Goal: Task Accomplishment & Management: Manage account settings

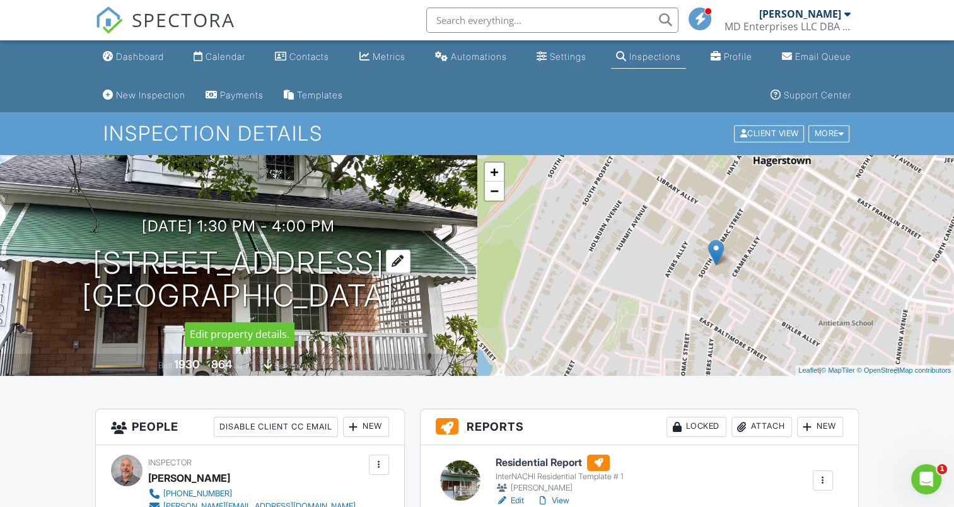
click at [410, 253] on div at bounding box center [398, 261] width 25 height 23
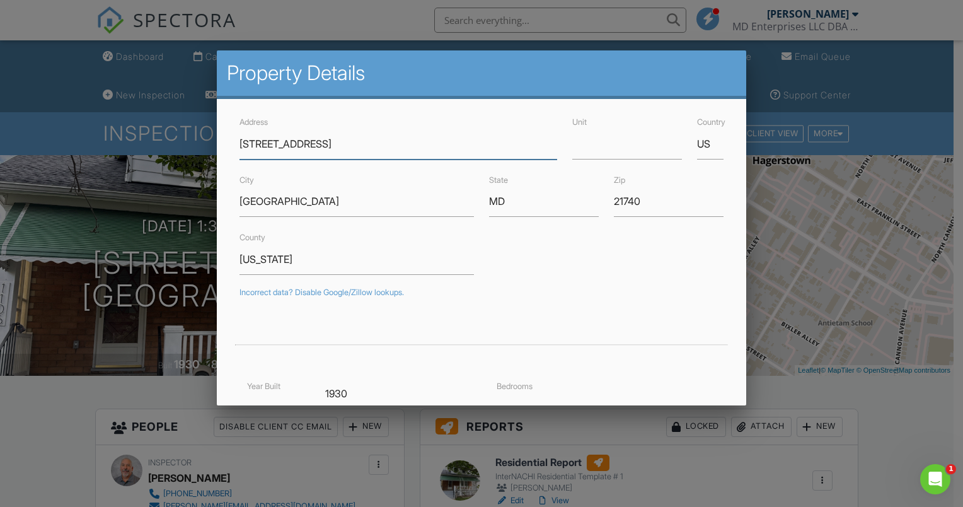
click at [240, 148] on input "106 S Potomac St" at bounding box center [399, 144] width 318 height 31
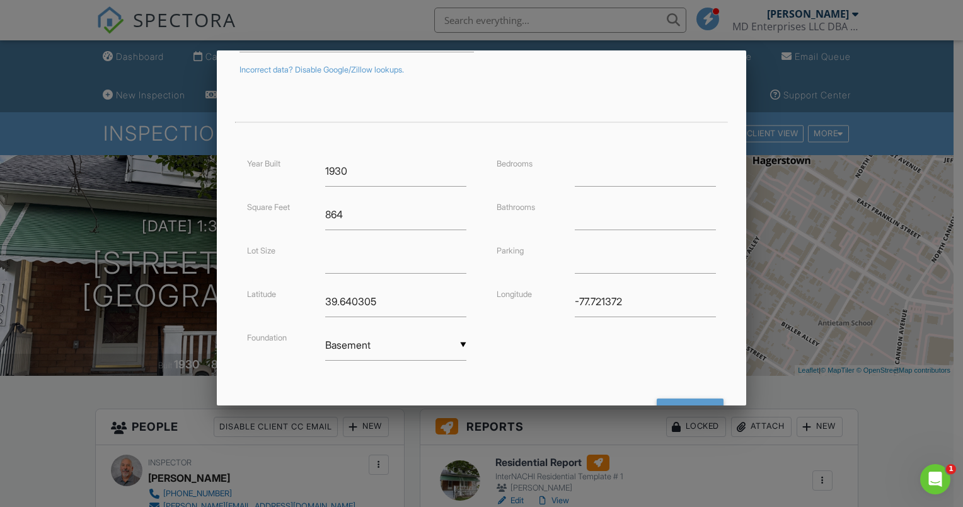
scroll to position [274, 0]
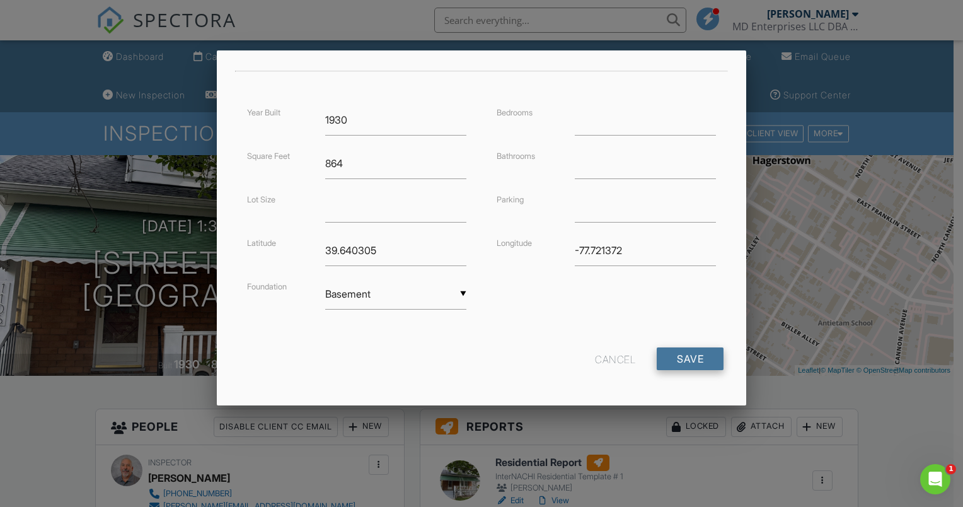
type input "1106 S Potomac St"
click at [676, 355] on input "Save" at bounding box center [690, 358] width 67 height 23
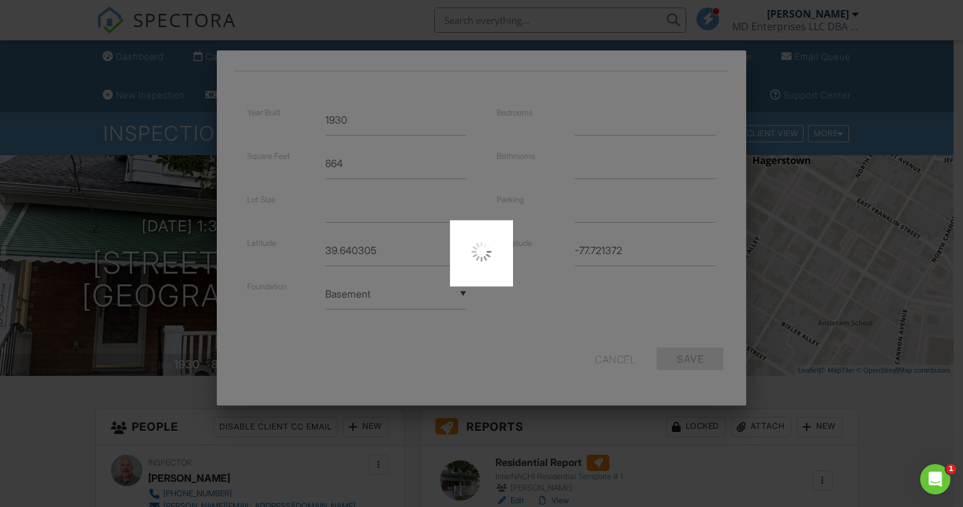
type input "39.6194392"
type input "-77.729643"
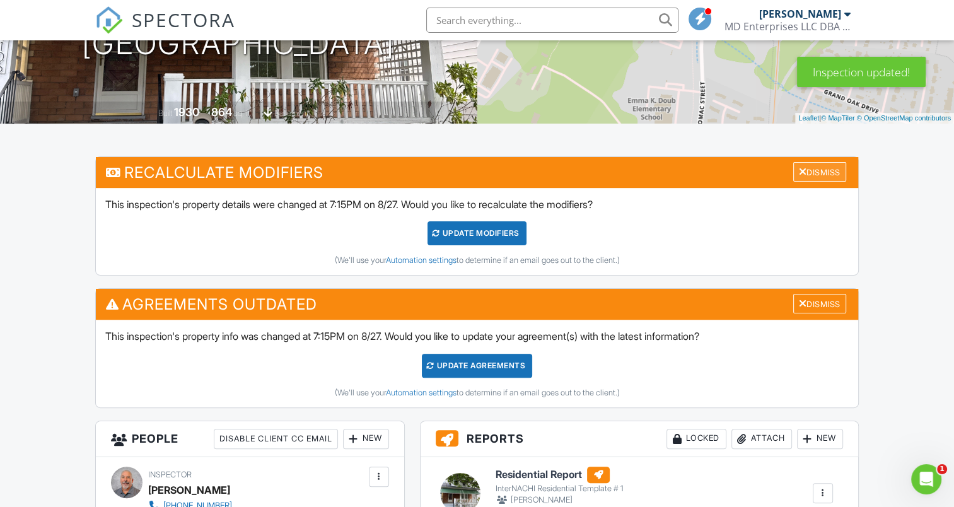
click at [811, 164] on div "Dismiss" at bounding box center [819, 172] width 53 height 20
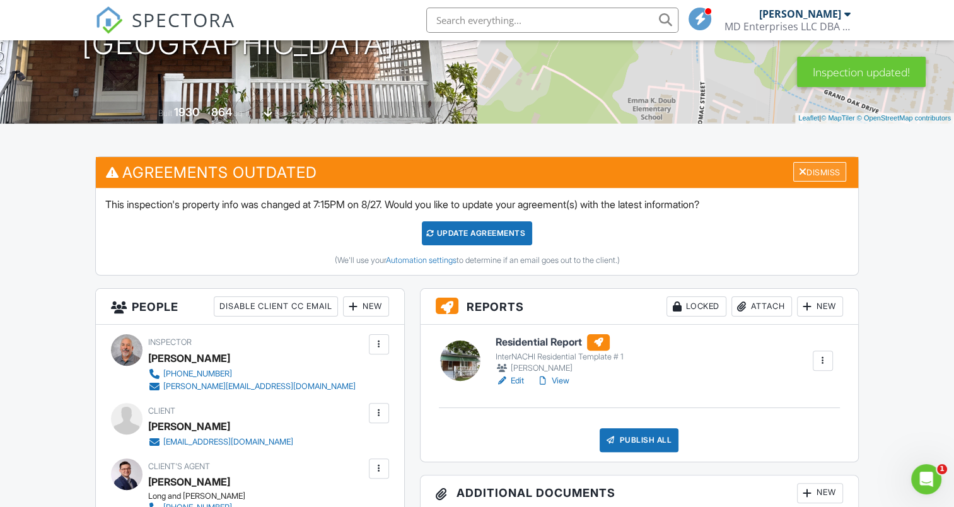
click at [819, 170] on div "Dismiss" at bounding box center [819, 172] width 53 height 20
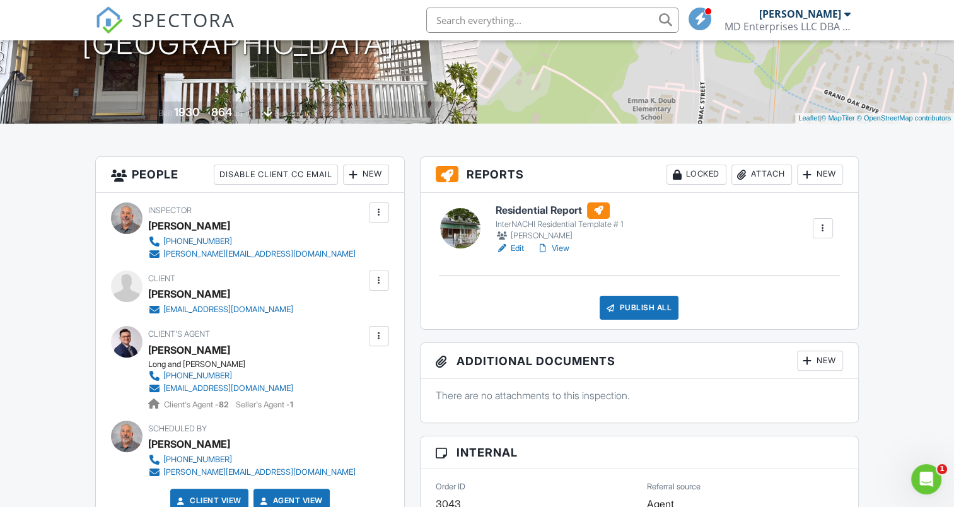
click at [567, 244] on link "View" at bounding box center [552, 248] width 33 height 13
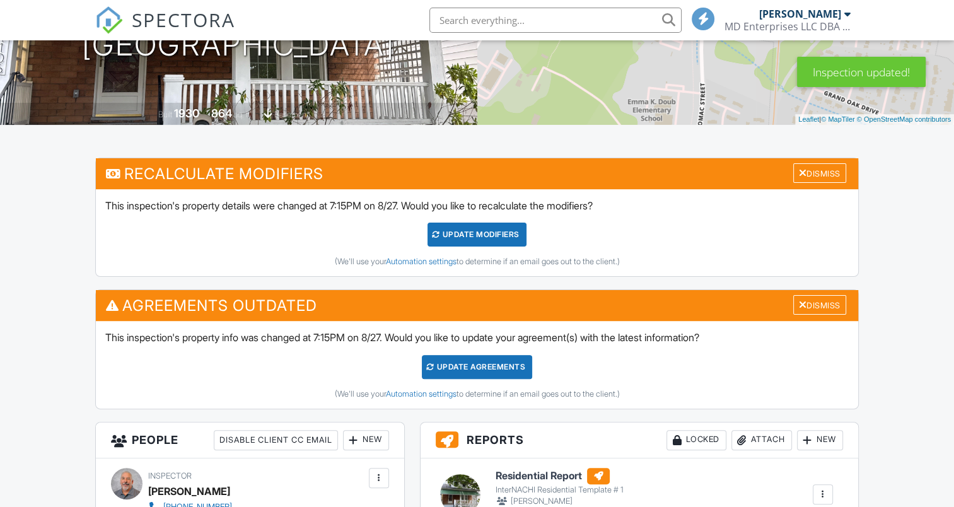
scroll to position [252, 0]
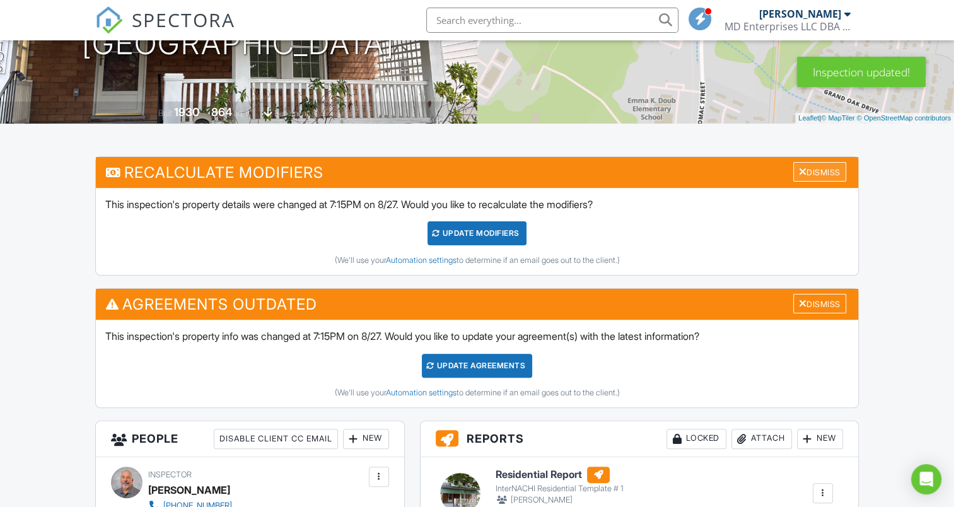
click at [814, 168] on div "Dismiss" at bounding box center [819, 172] width 53 height 20
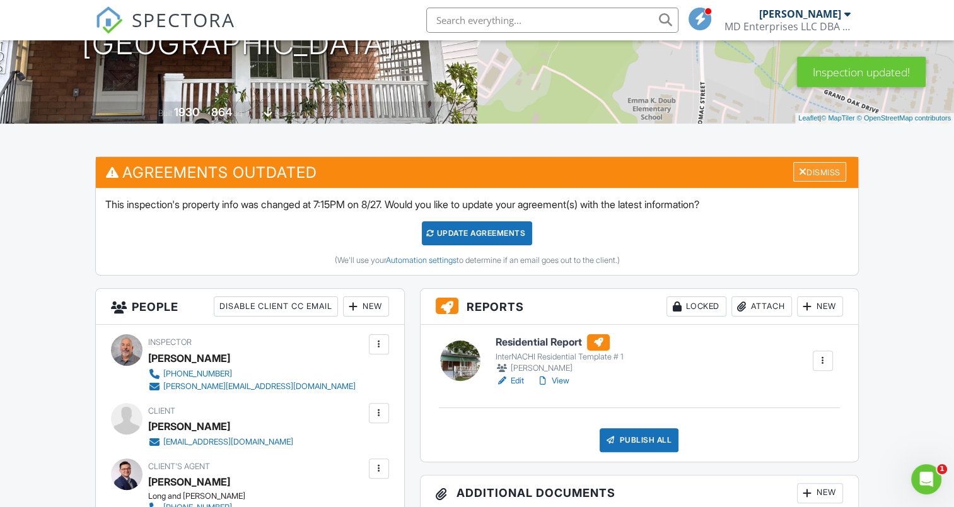
scroll to position [0, 0]
click at [813, 174] on div "Dismiss" at bounding box center [819, 172] width 53 height 20
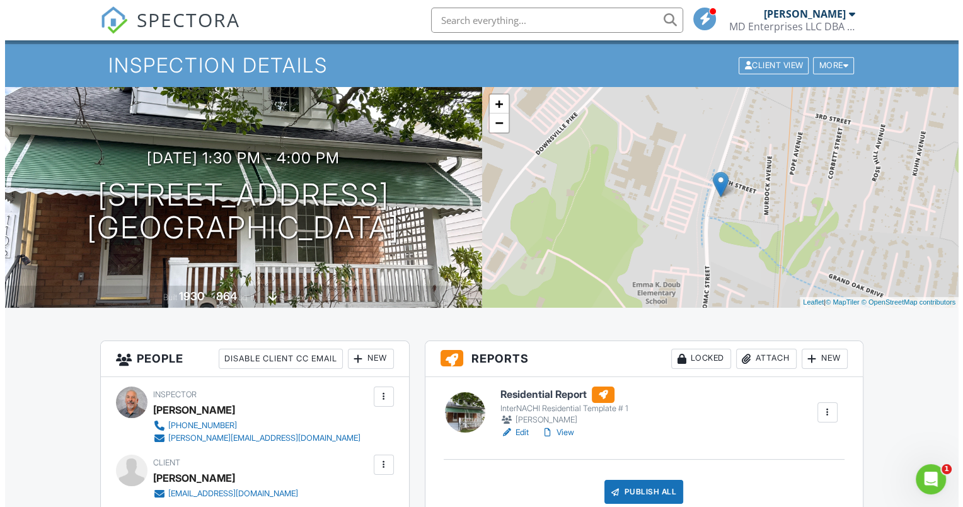
scroll to position [63, 0]
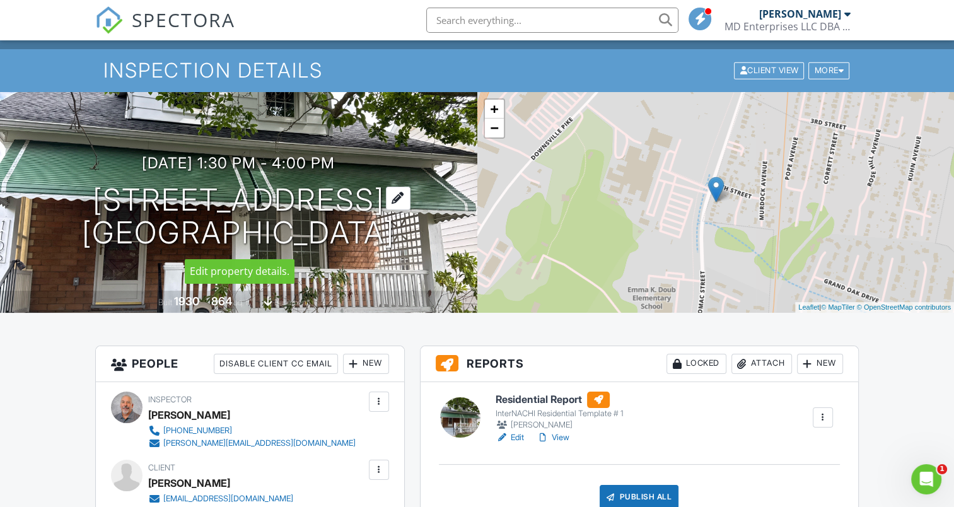
click at [410, 197] on div at bounding box center [398, 198] width 25 height 23
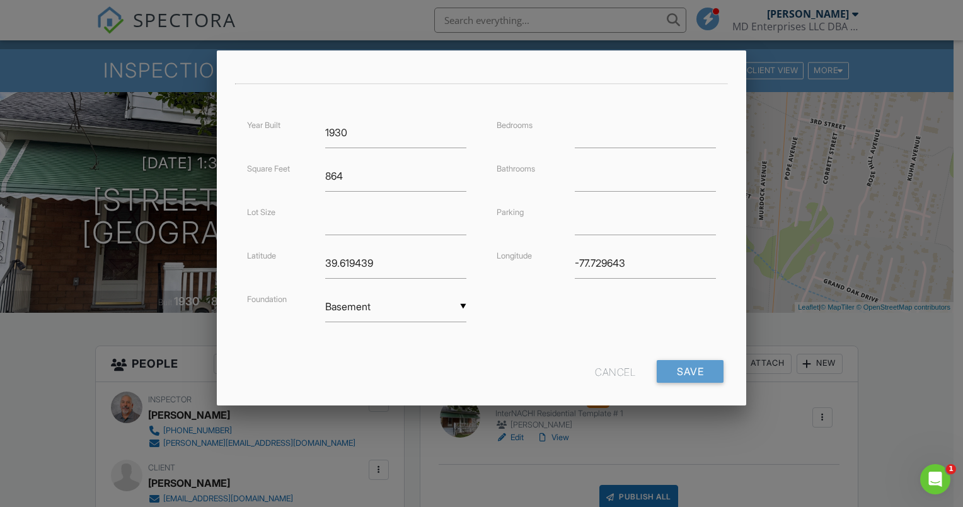
scroll to position [274, 0]
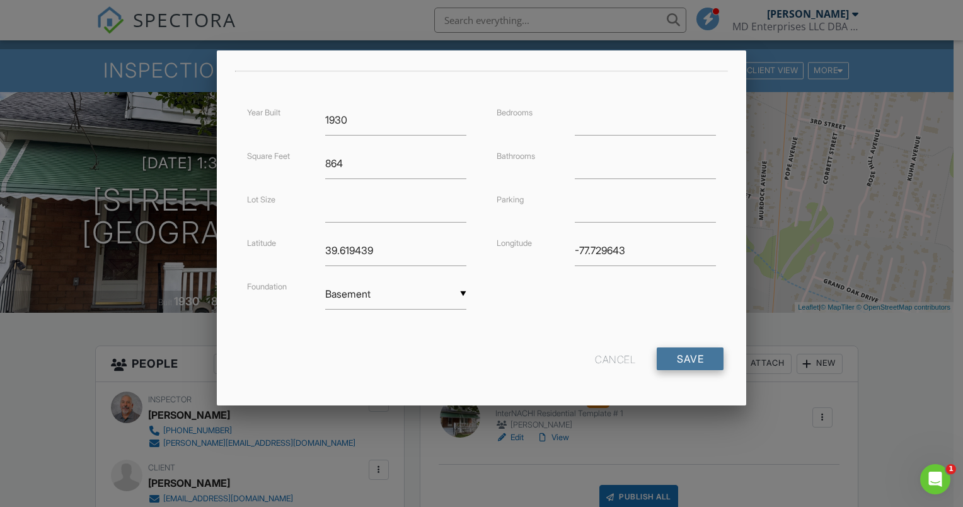
click at [676, 354] on input "Save" at bounding box center [690, 358] width 67 height 23
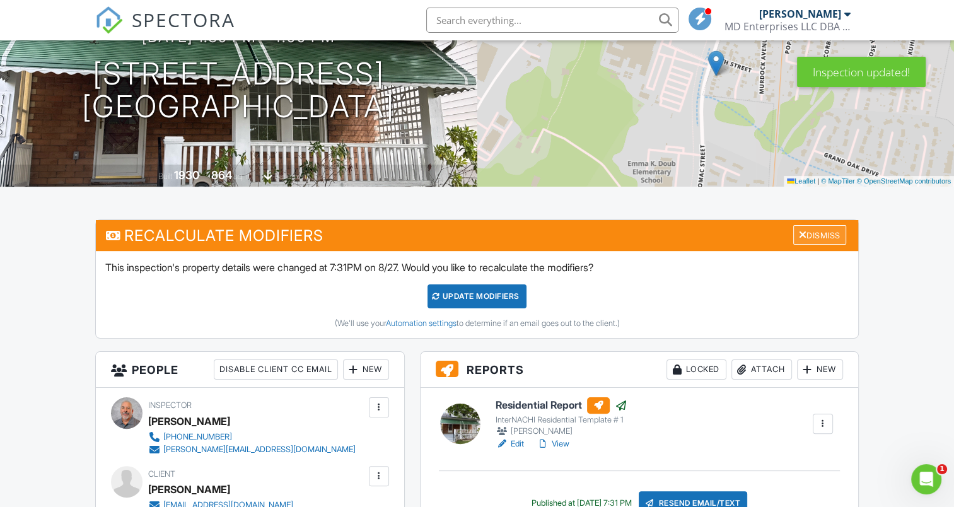
click at [812, 232] on div "Dismiss" at bounding box center [819, 235] width 53 height 20
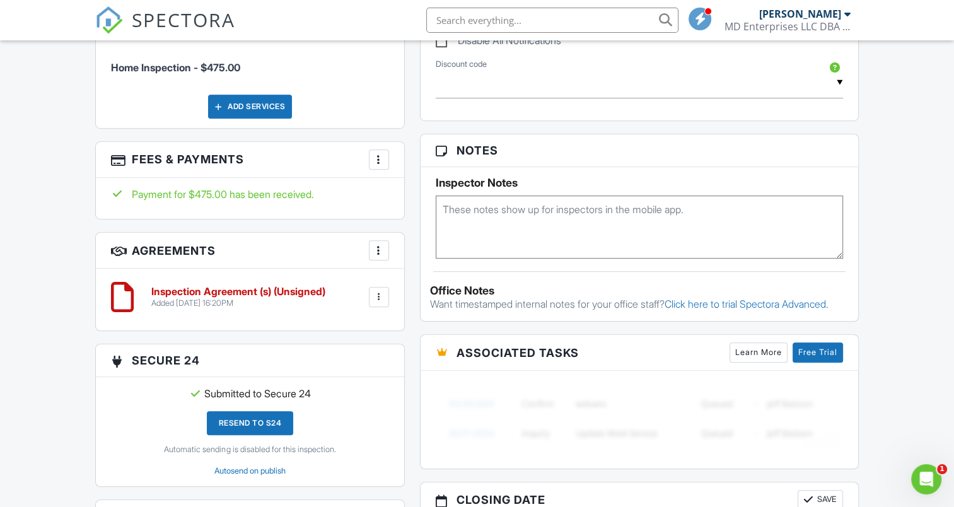
scroll to position [820, 0]
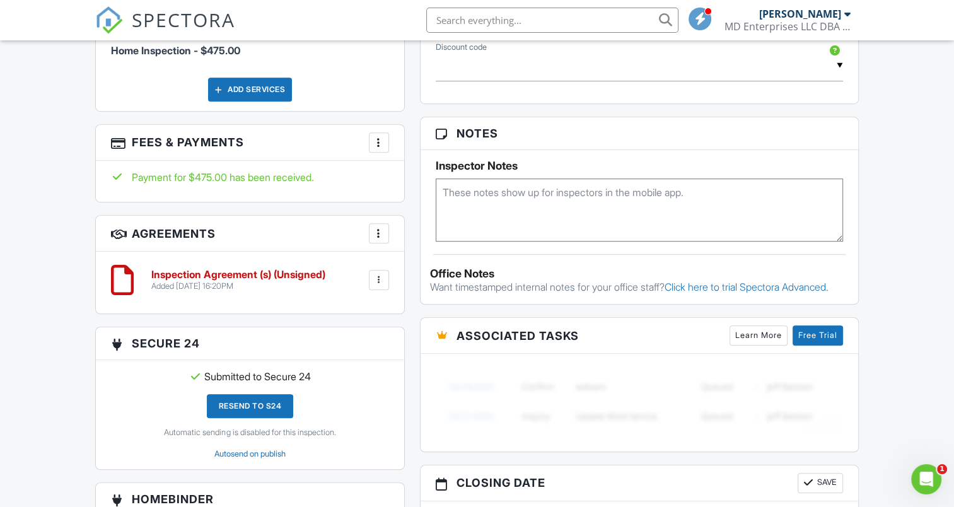
click at [379, 277] on div at bounding box center [379, 280] width 13 height 13
click at [345, 313] on li "Edit" at bounding box center [346, 315] width 72 height 32
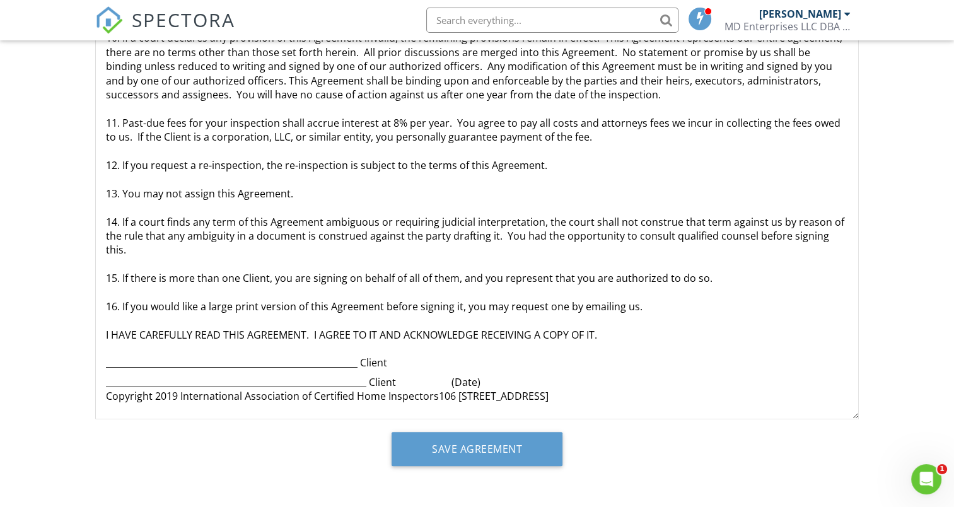
scroll to position [290, 0]
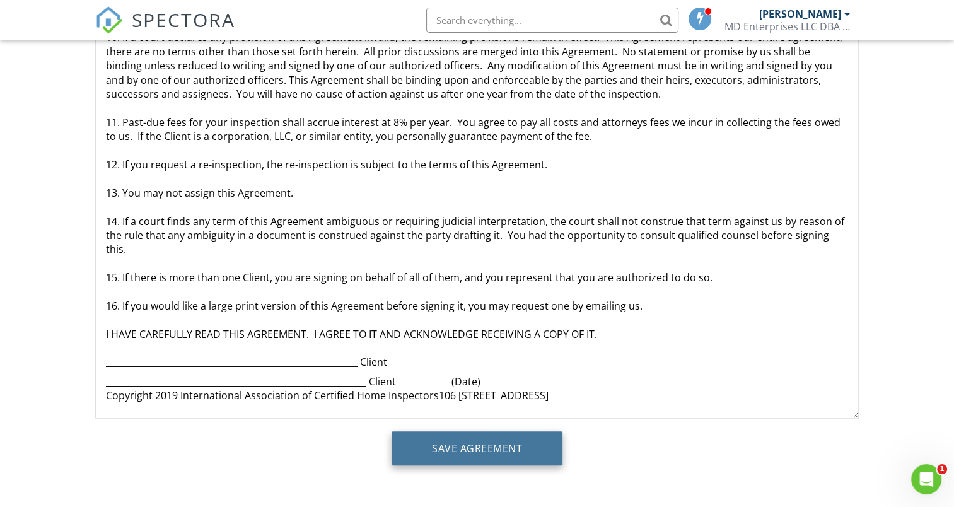
click at [495, 448] on input "Save Agreement" at bounding box center [476, 448] width 171 height 34
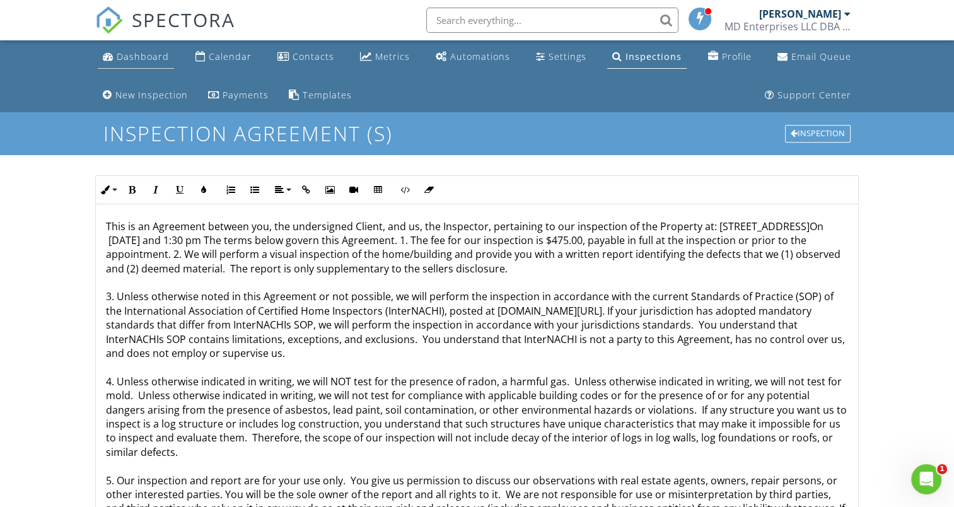
click at [141, 57] on div "Dashboard" at bounding box center [143, 56] width 52 height 12
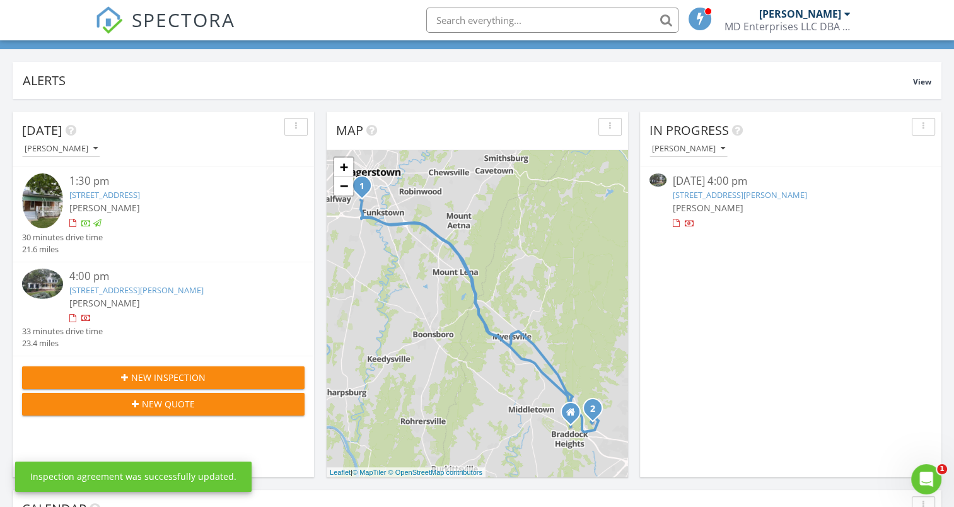
scroll to position [126, 0]
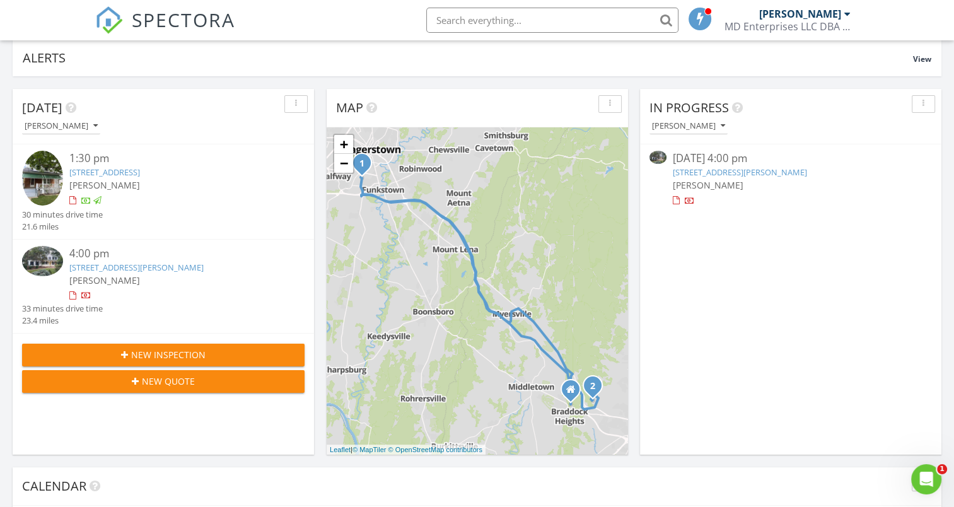
click at [113, 179] on span "[PERSON_NAME]" at bounding box center [104, 185] width 71 height 12
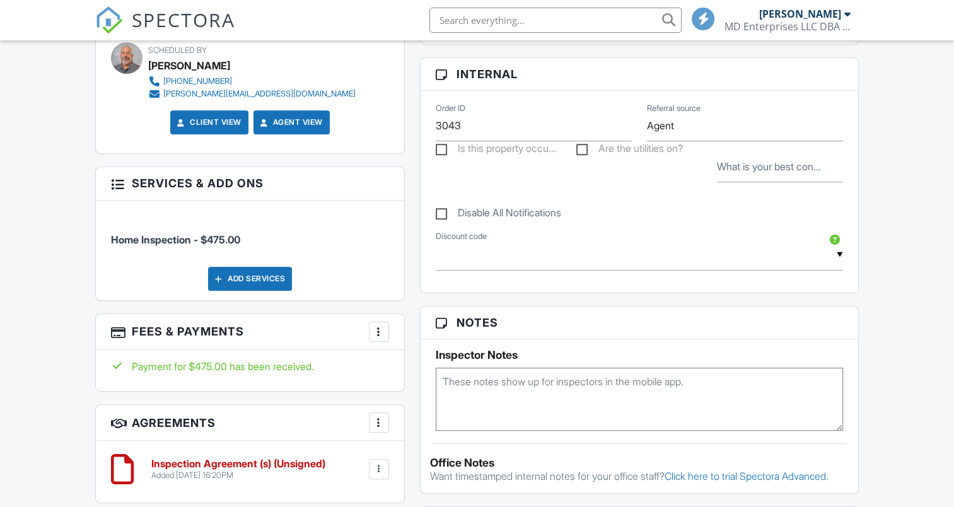
click at [257, 273] on div "Add Services" at bounding box center [250, 279] width 84 height 24
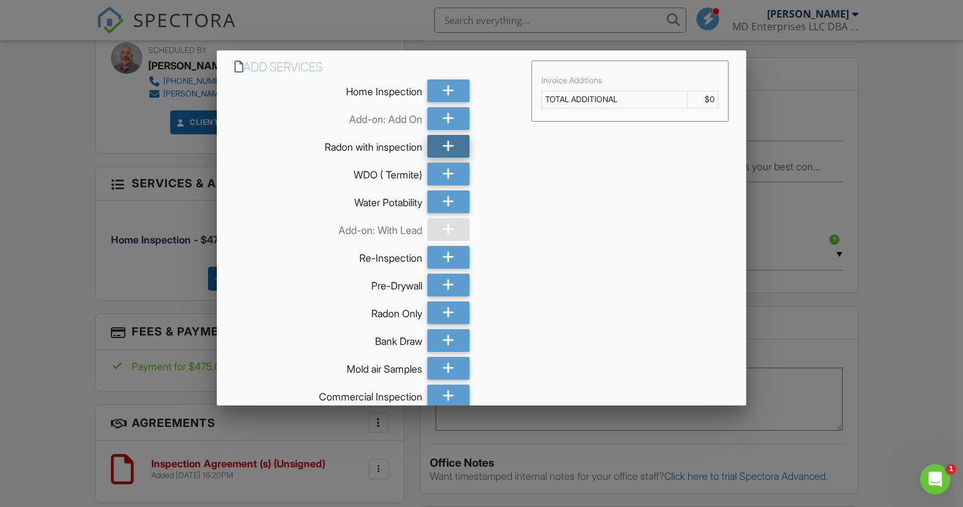
click at [436, 141] on div at bounding box center [448, 146] width 42 height 23
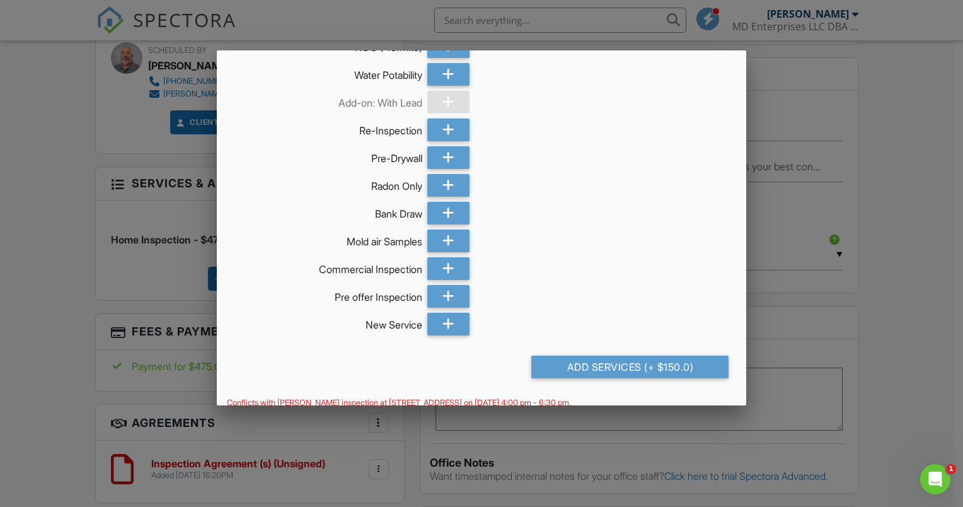
scroll to position [139, 0]
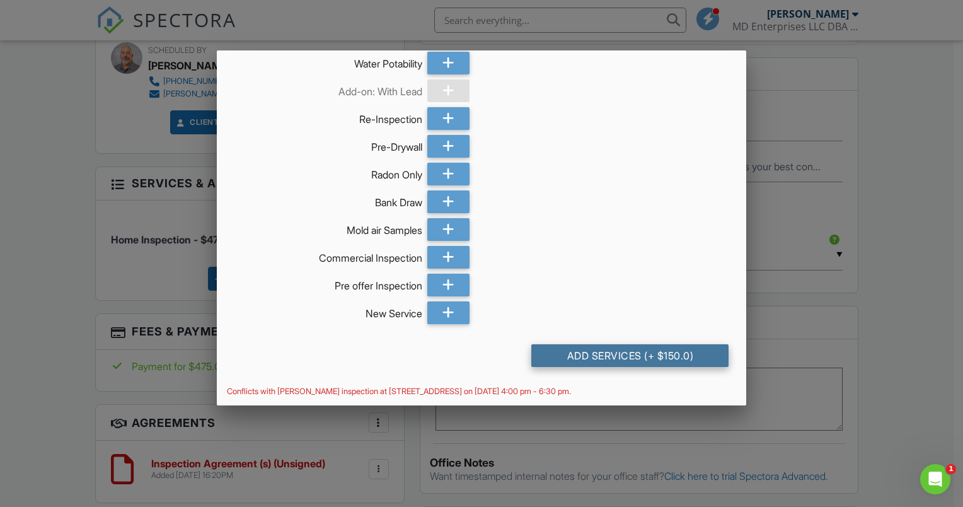
click at [573, 356] on div "Add Services (+ $150.0)" at bounding box center [629, 355] width 197 height 23
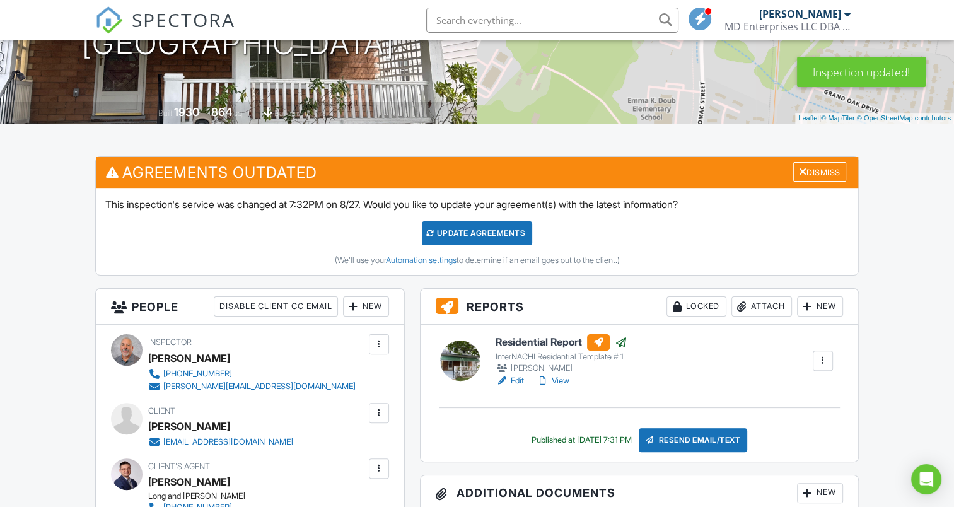
click at [478, 238] on div "Update Agreements" at bounding box center [477, 233] width 110 height 24
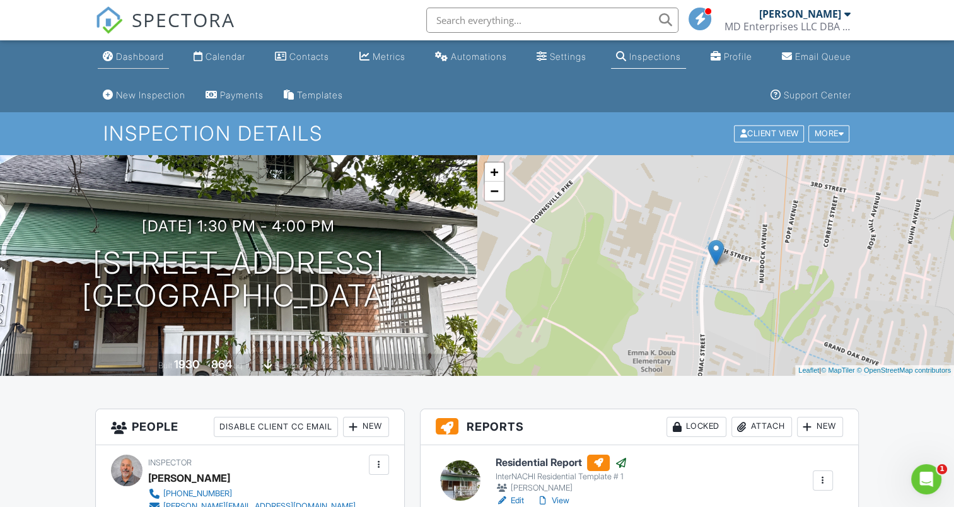
click at [146, 58] on div "Dashboard" at bounding box center [140, 56] width 48 height 11
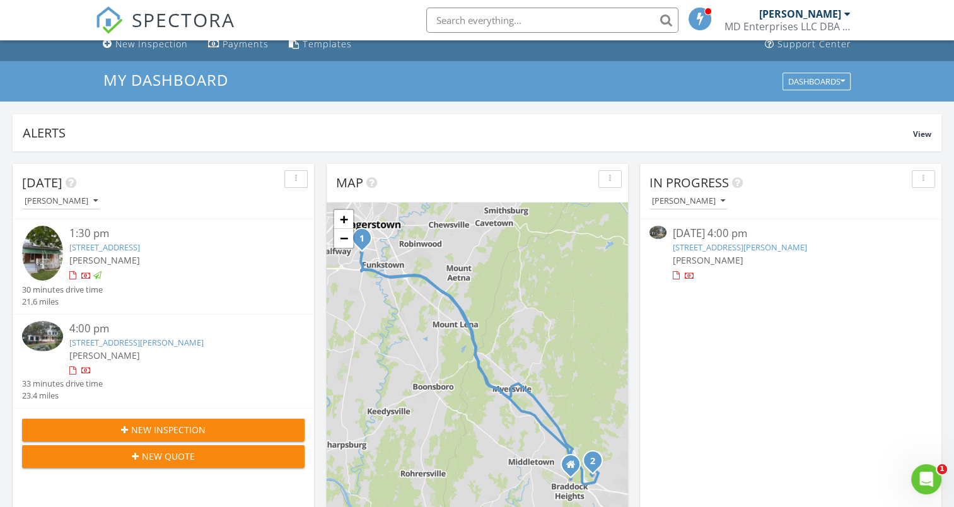
scroll to position [189, 0]
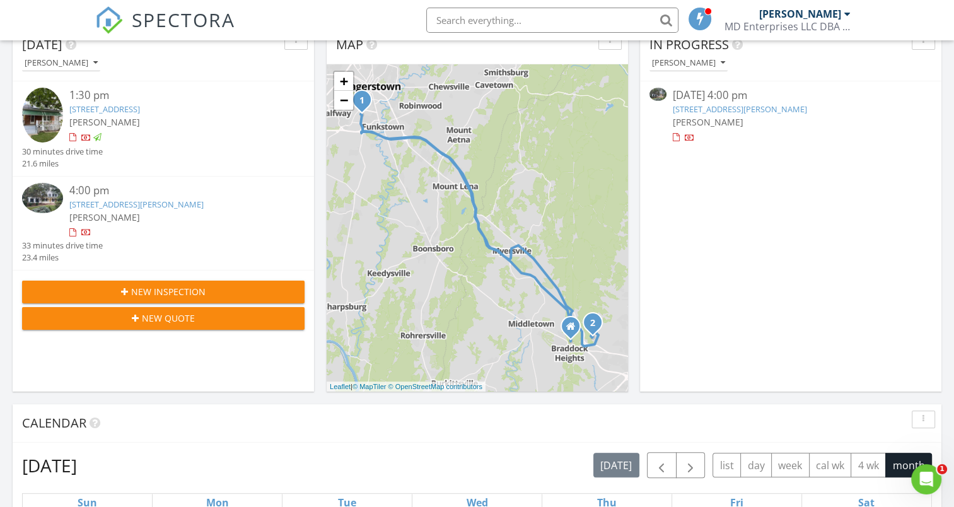
click at [109, 196] on div "4:00 pm" at bounding box center [175, 191] width 212 height 16
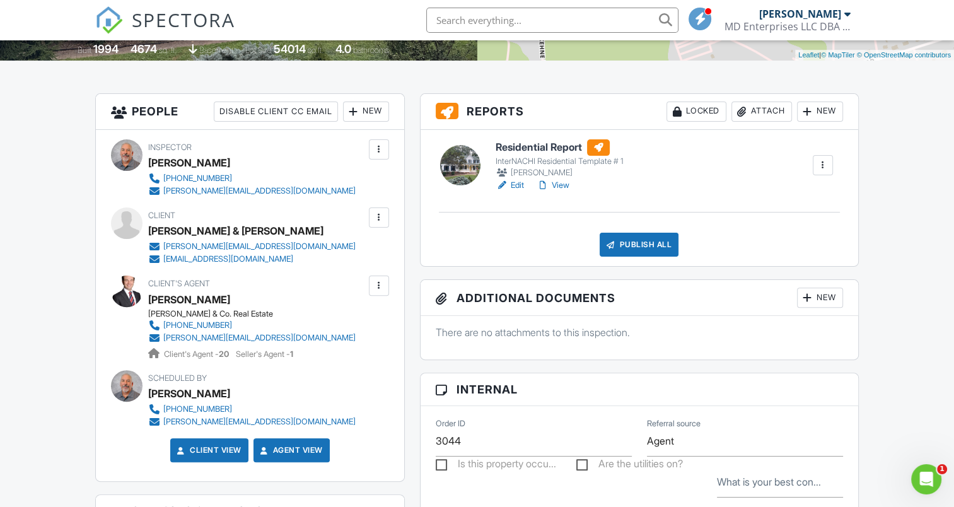
click at [373, 217] on div at bounding box center [379, 217] width 13 height 13
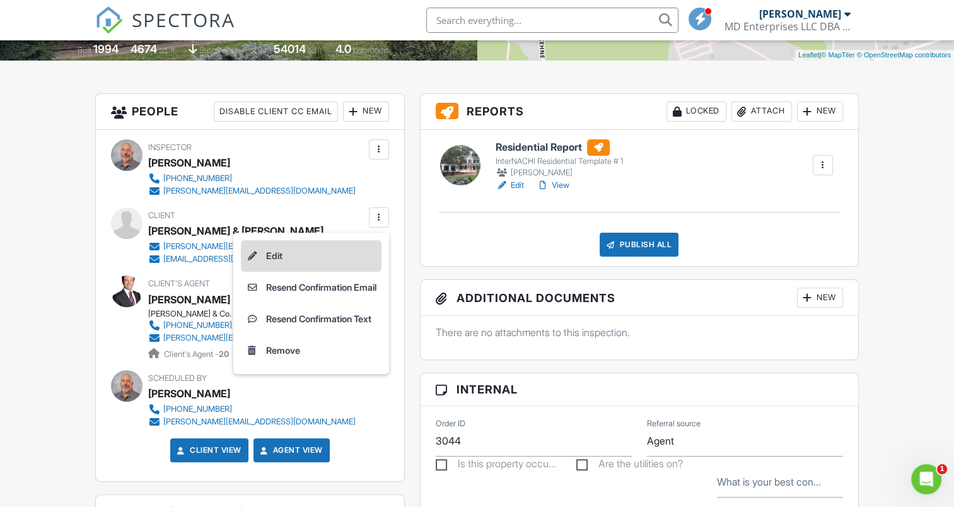
click at [286, 250] on li "Edit" at bounding box center [311, 256] width 141 height 32
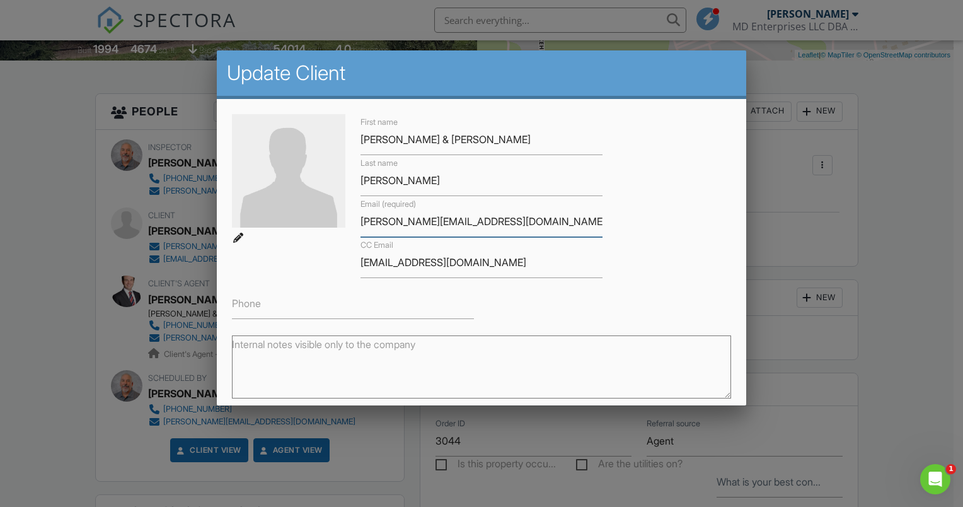
click at [410, 222] on input "kelly.rivera82@yahoo.com" at bounding box center [482, 221] width 242 height 31
type input "[PERSON_NAME][EMAIL_ADDRESS][DOMAIN_NAME]"
click at [634, 245] on div "First name Virgil & Kelly Last name Rivera Email (required) kelly.rivera1982@ya…" at bounding box center [481, 216] width 514 height 205
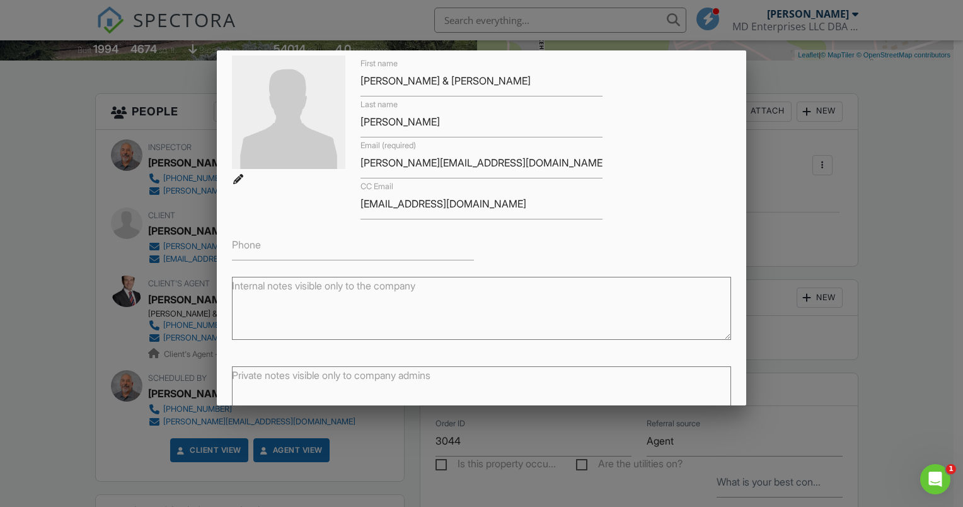
scroll to position [139, 0]
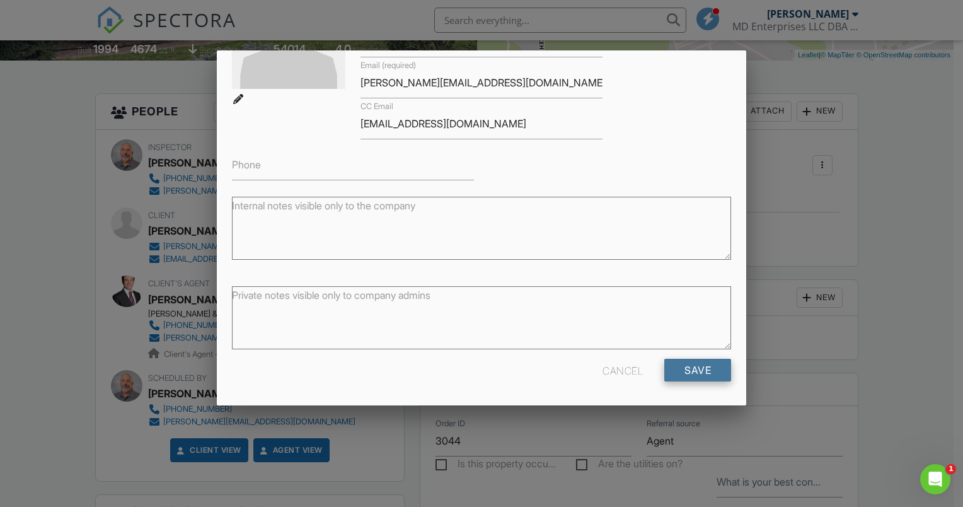
click at [685, 368] on input "Save" at bounding box center [697, 370] width 67 height 23
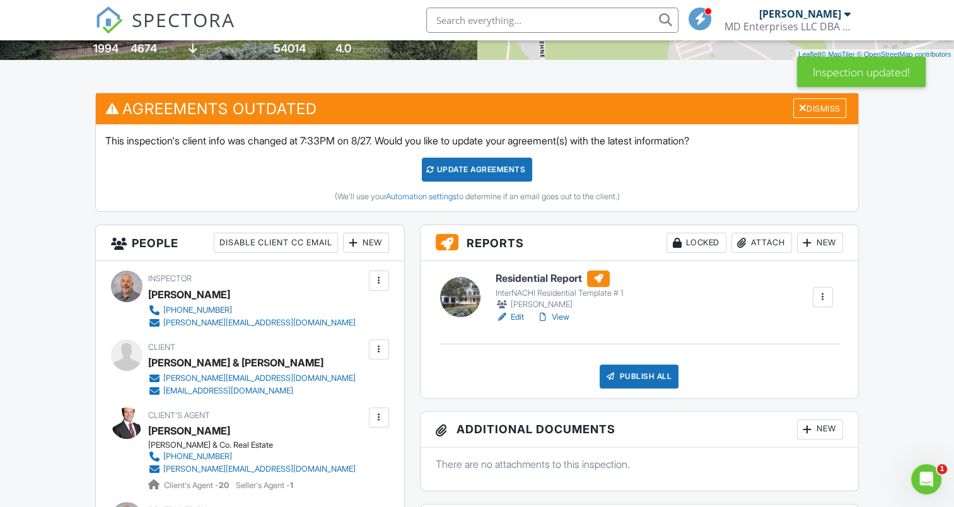
scroll to position [315, 0]
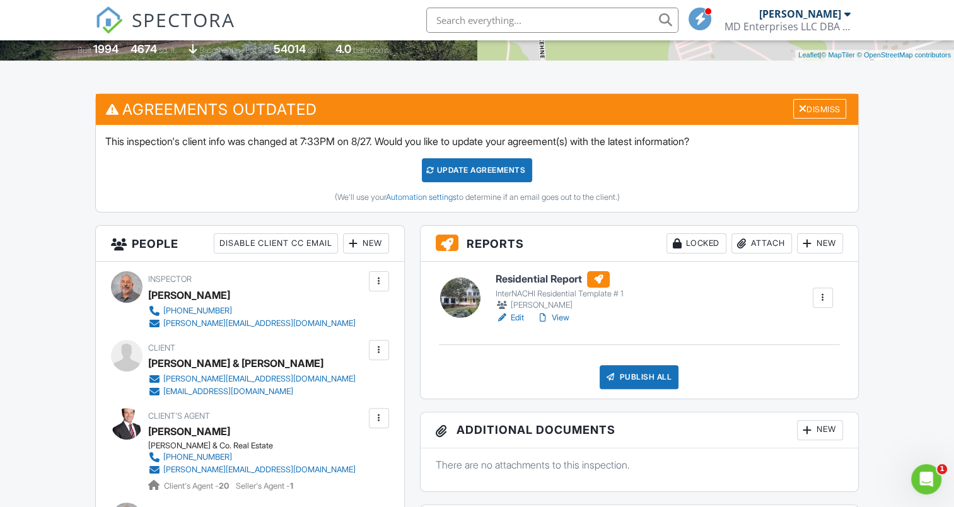
click at [481, 162] on div "Update Agreements" at bounding box center [477, 170] width 110 height 24
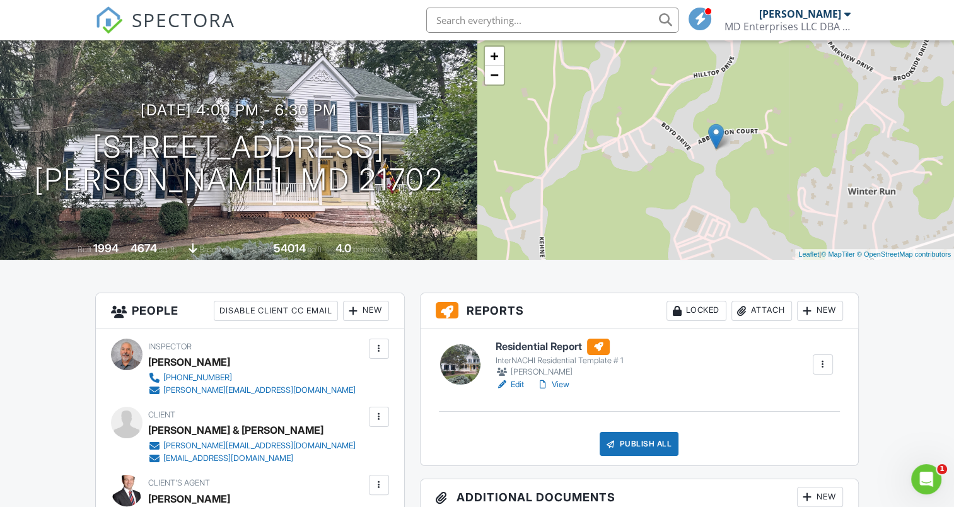
scroll to position [252, 0]
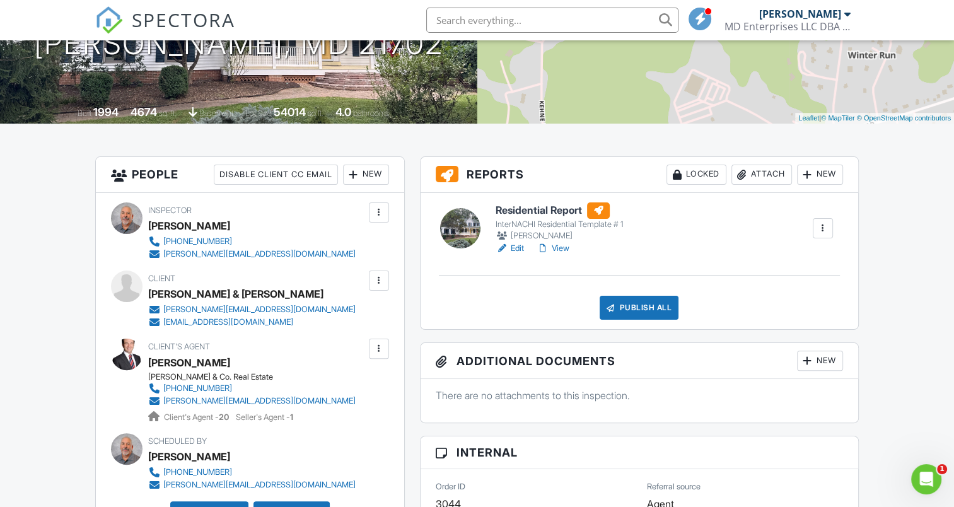
click at [564, 246] on link "View" at bounding box center [552, 248] width 33 height 13
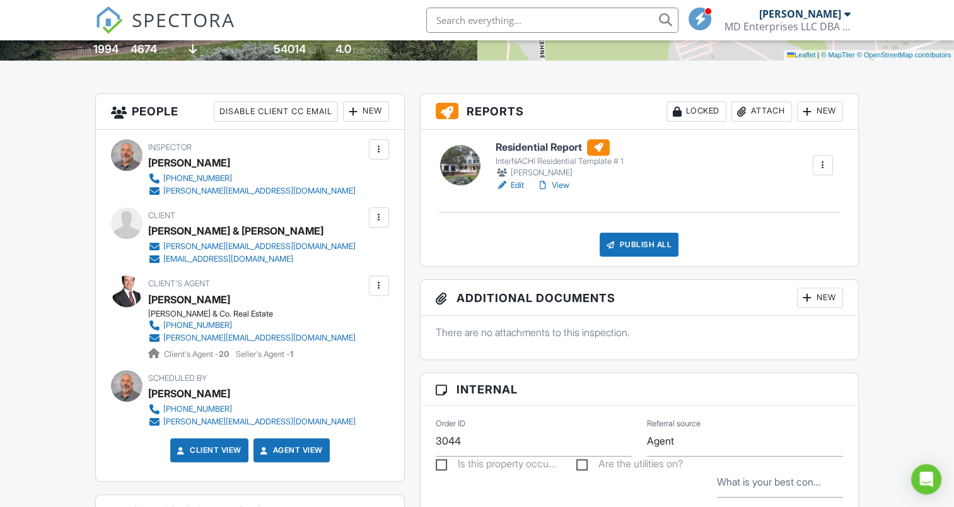
click at [380, 281] on div at bounding box center [379, 285] width 13 height 13
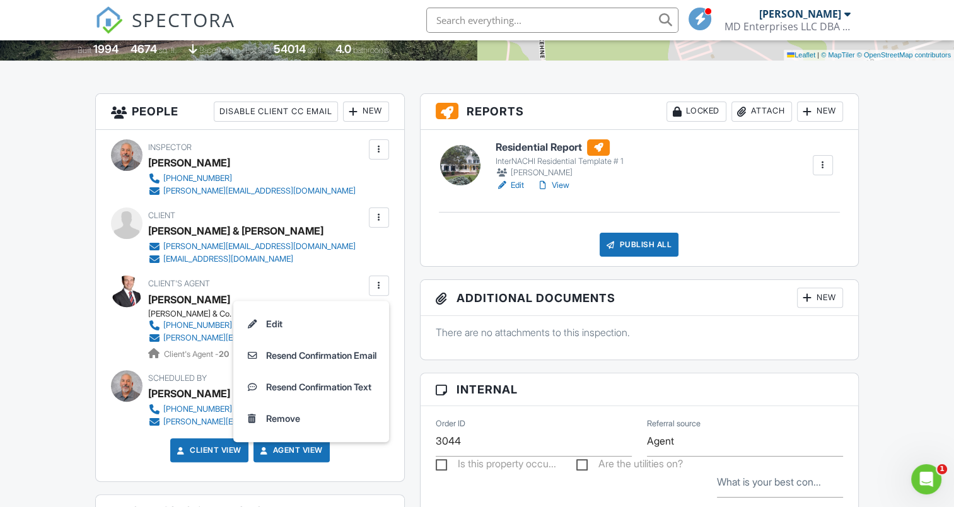
click at [376, 281] on div at bounding box center [379, 285] width 13 height 13
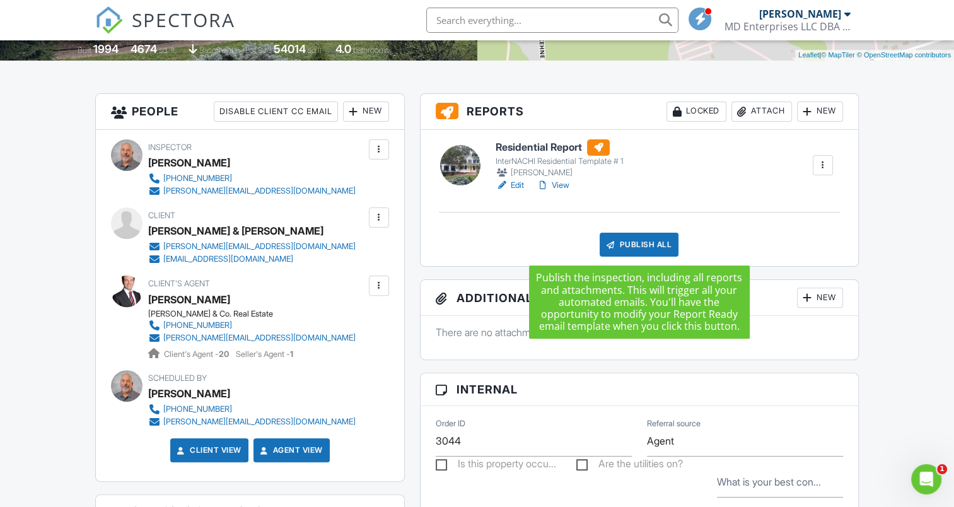
click at [625, 241] on div "Publish All" at bounding box center [639, 245] width 79 height 24
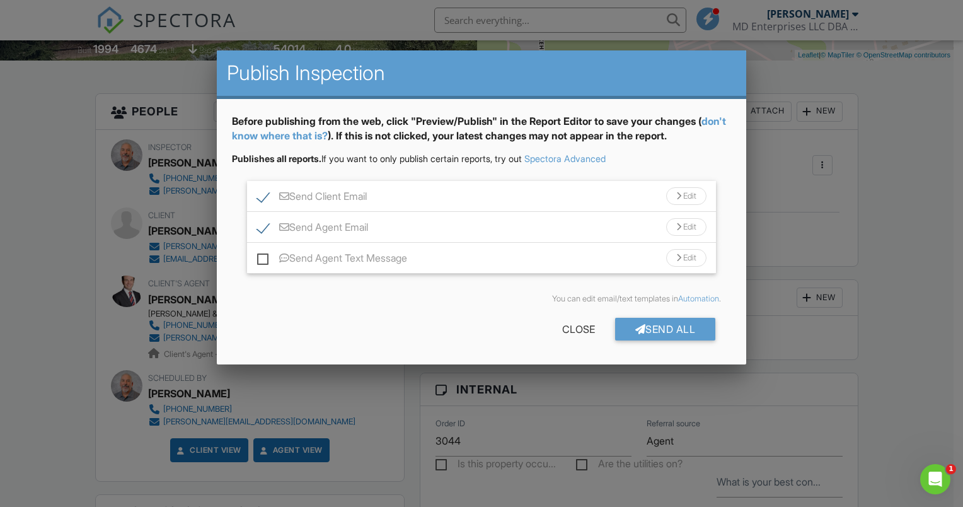
click at [262, 225] on label "Send Agent Email" at bounding box center [312, 229] width 111 height 16
checkbox input "false"
click at [664, 327] on div "Send All" at bounding box center [665, 329] width 101 height 23
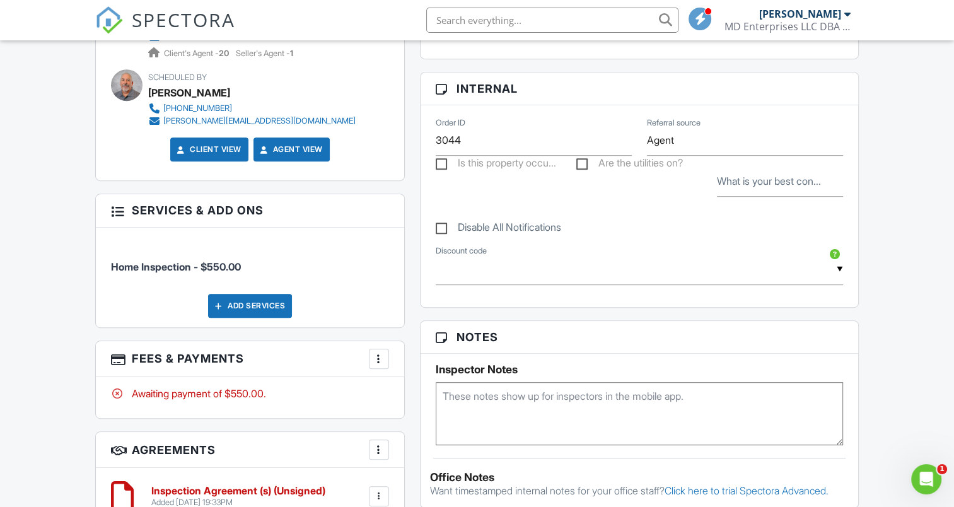
scroll to position [693, 0]
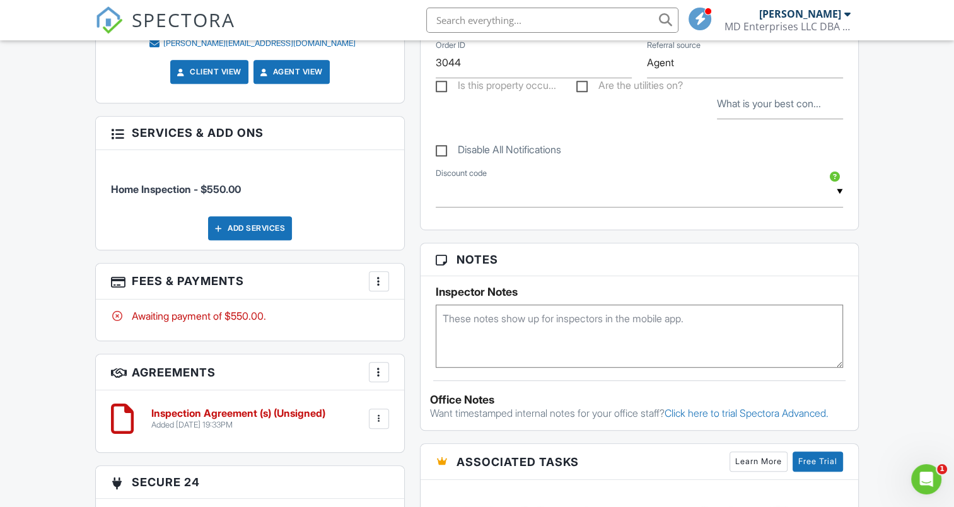
click at [379, 280] on div at bounding box center [379, 281] width 13 height 13
click at [414, 409] on div "Paid In Full" at bounding box center [442, 414] width 122 height 15
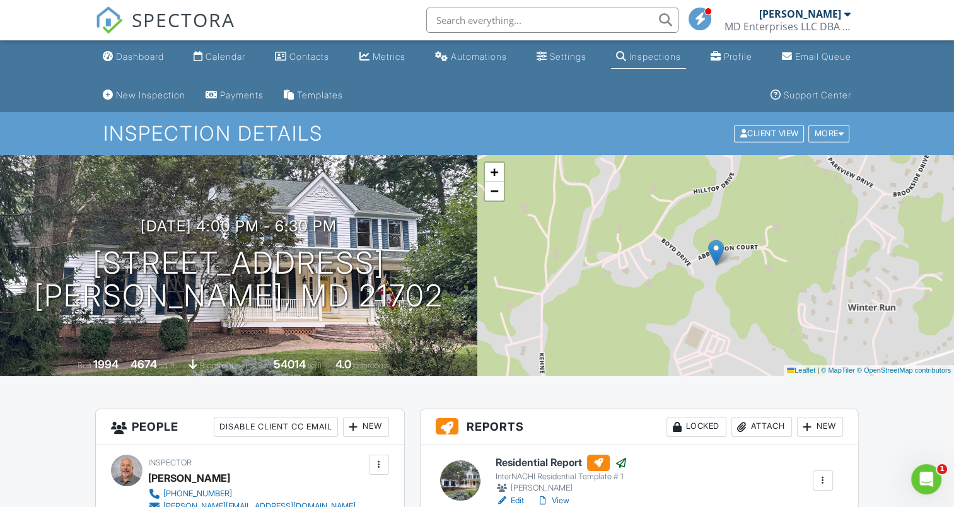
drag, startPoint x: 134, startPoint y: 51, endPoint x: 124, endPoint y: 61, distance: 14.3
click at [134, 51] on div "Dashboard" at bounding box center [140, 56] width 48 height 11
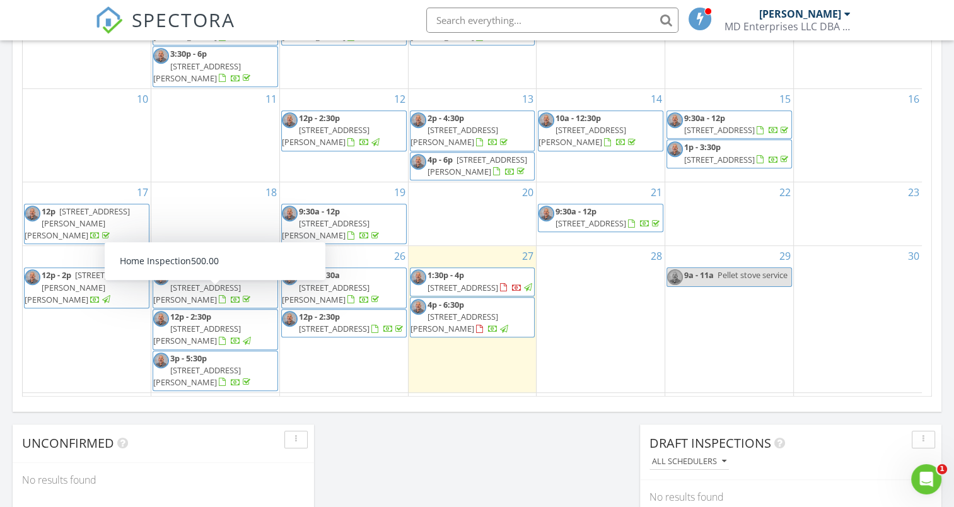
scroll to position [820, 0]
